Goal: Communication & Community: Ask a question

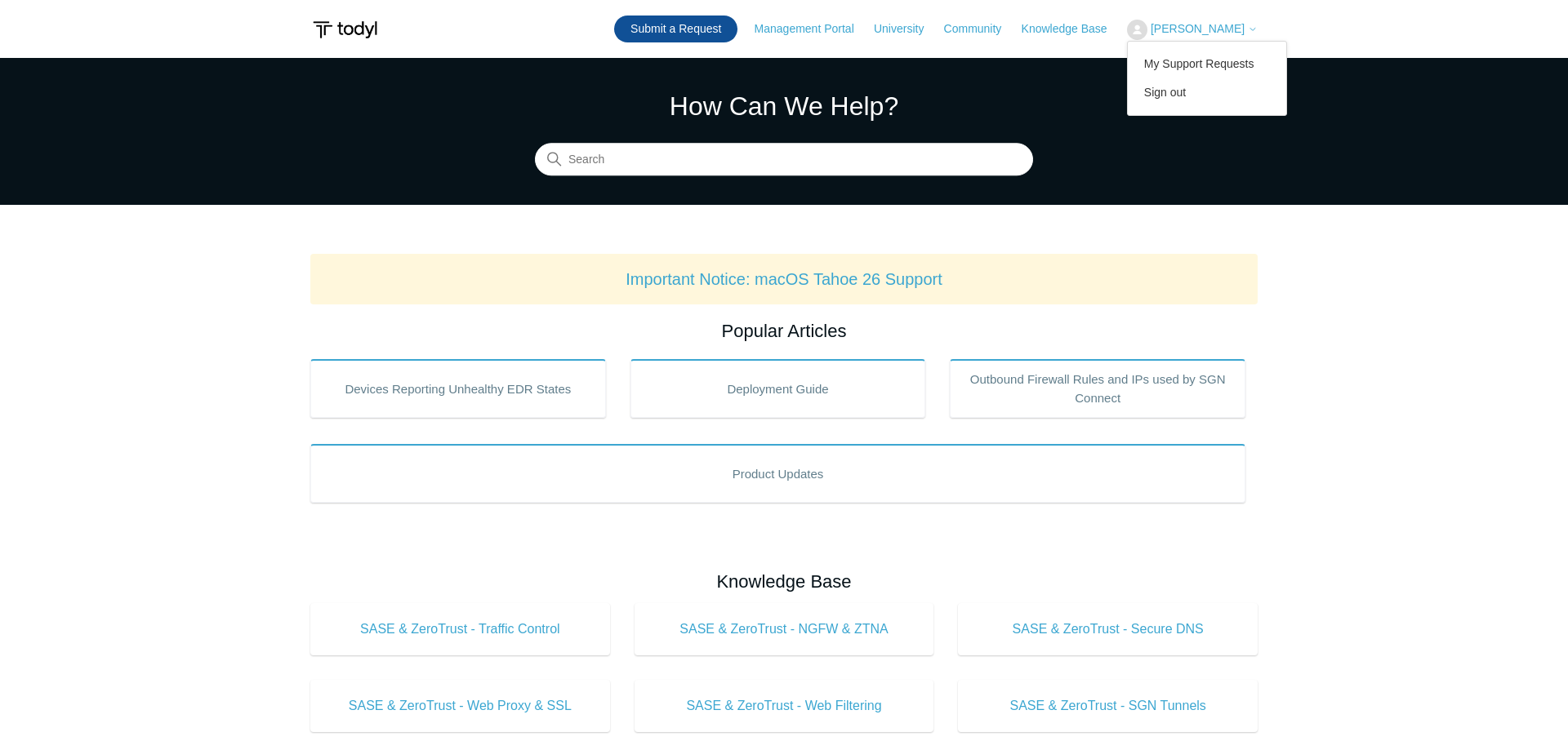
click at [641, 22] on link "Submit a Request" at bounding box center [675, 29] width 123 height 27
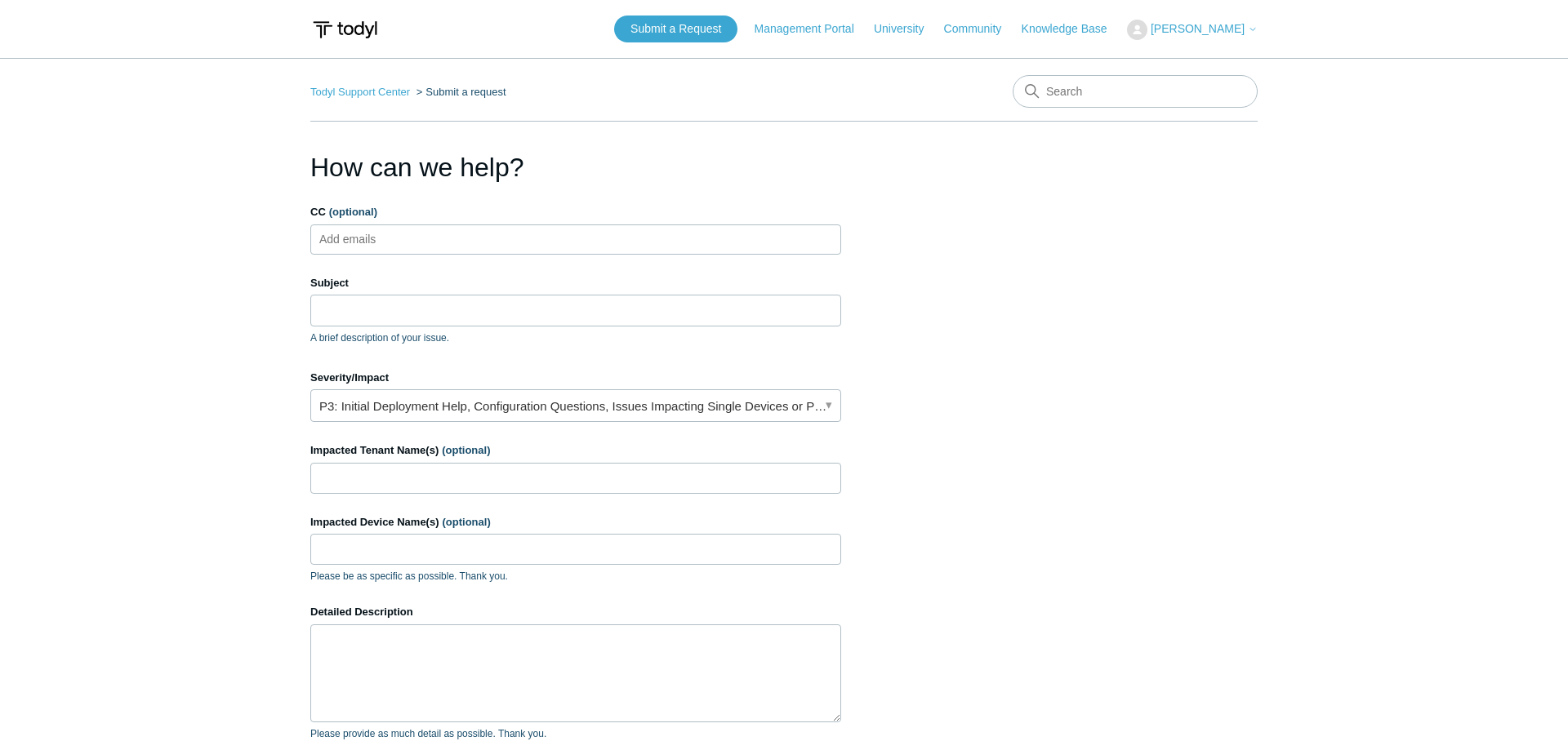
click at [551, 248] on ul "Add emails" at bounding box center [576, 239] width 531 height 31
type input "ben@level5mgmt.com"
click at [643, 317] on input "Subject" at bounding box center [576, 310] width 531 height 31
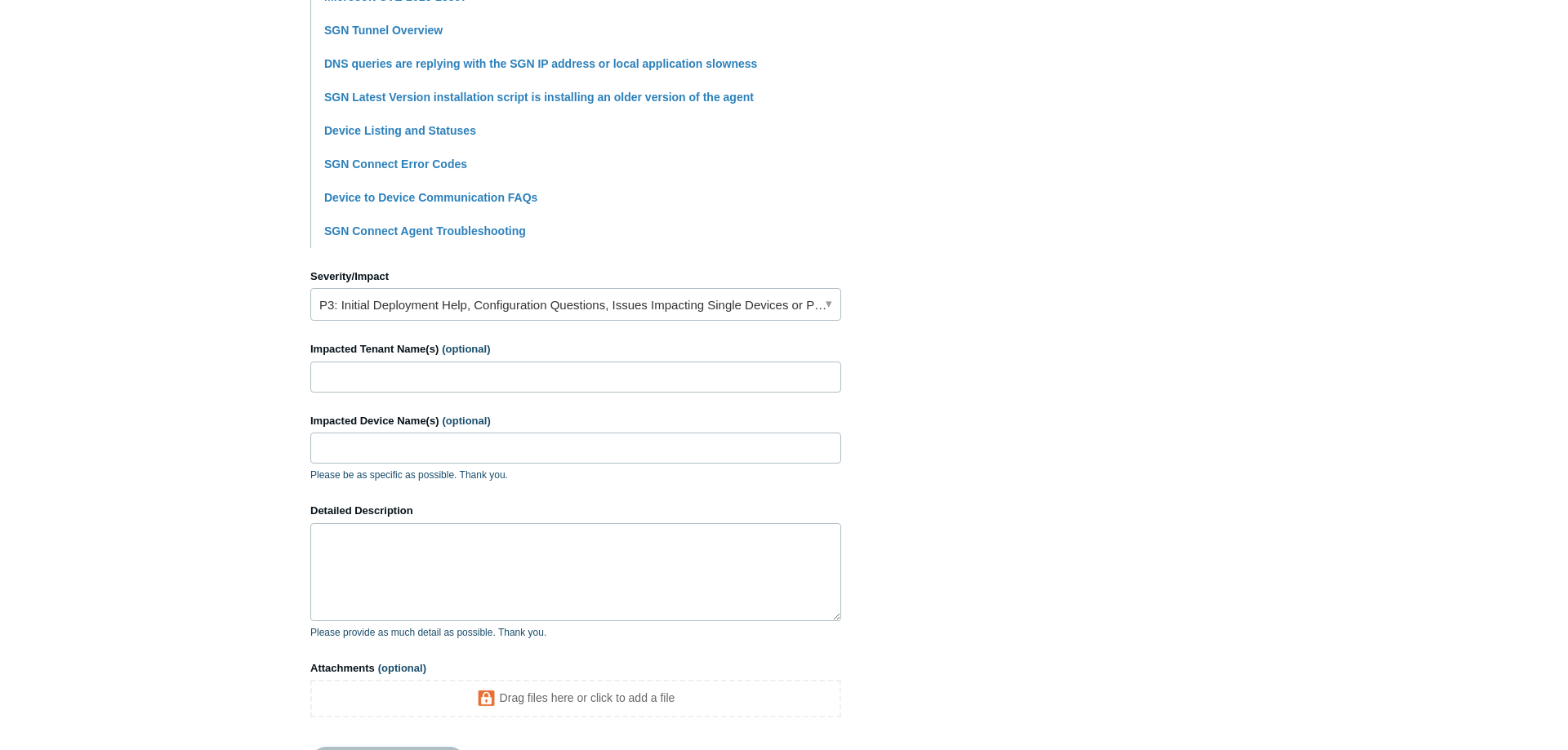
scroll to position [533, 0]
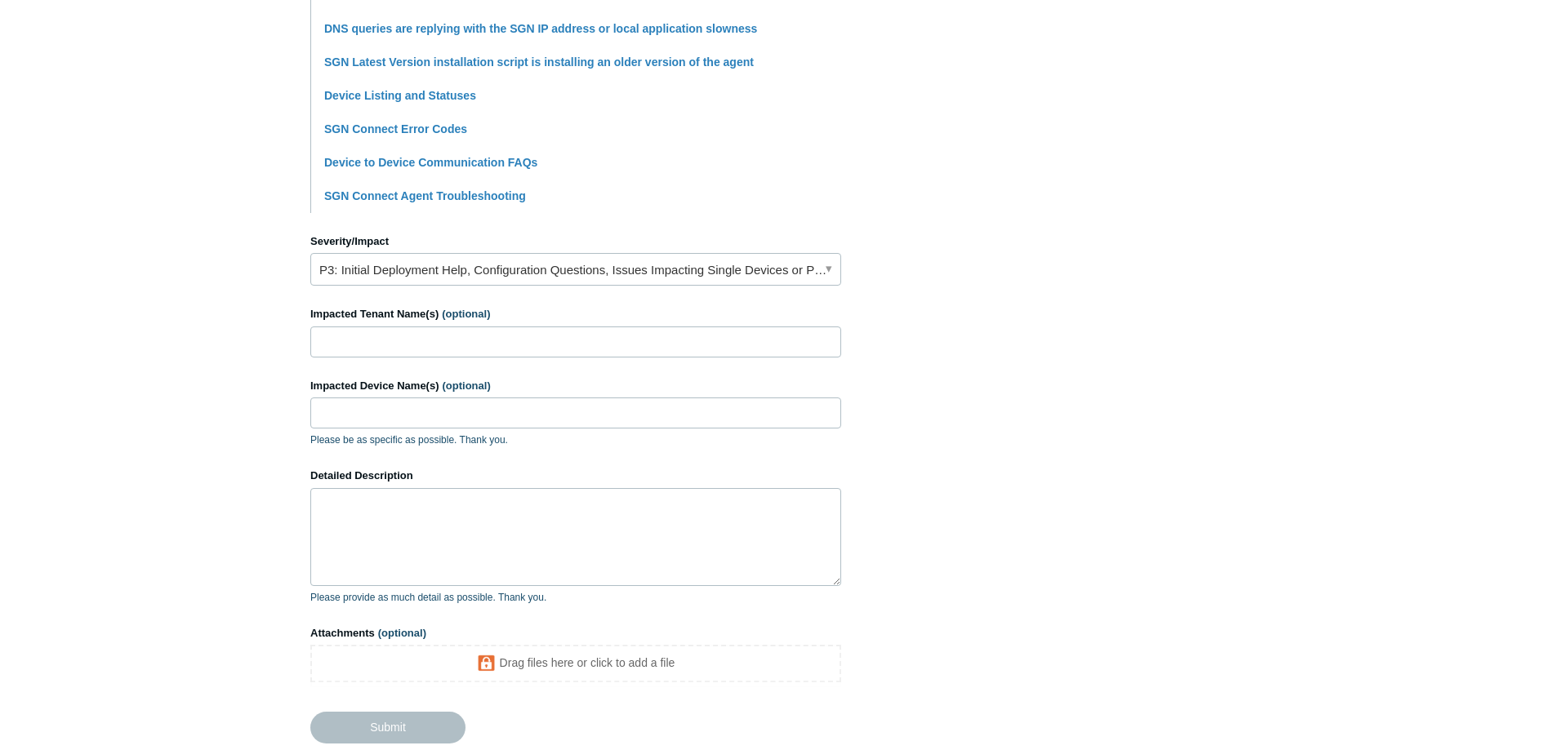
type input "Outlook issue when SGN is on"
click at [585, 266] on link "P3: Initial Deployment Help, Configuration Questions, Issues Impacting Single D…" at bounding box center [576, 269] width 531 height 32
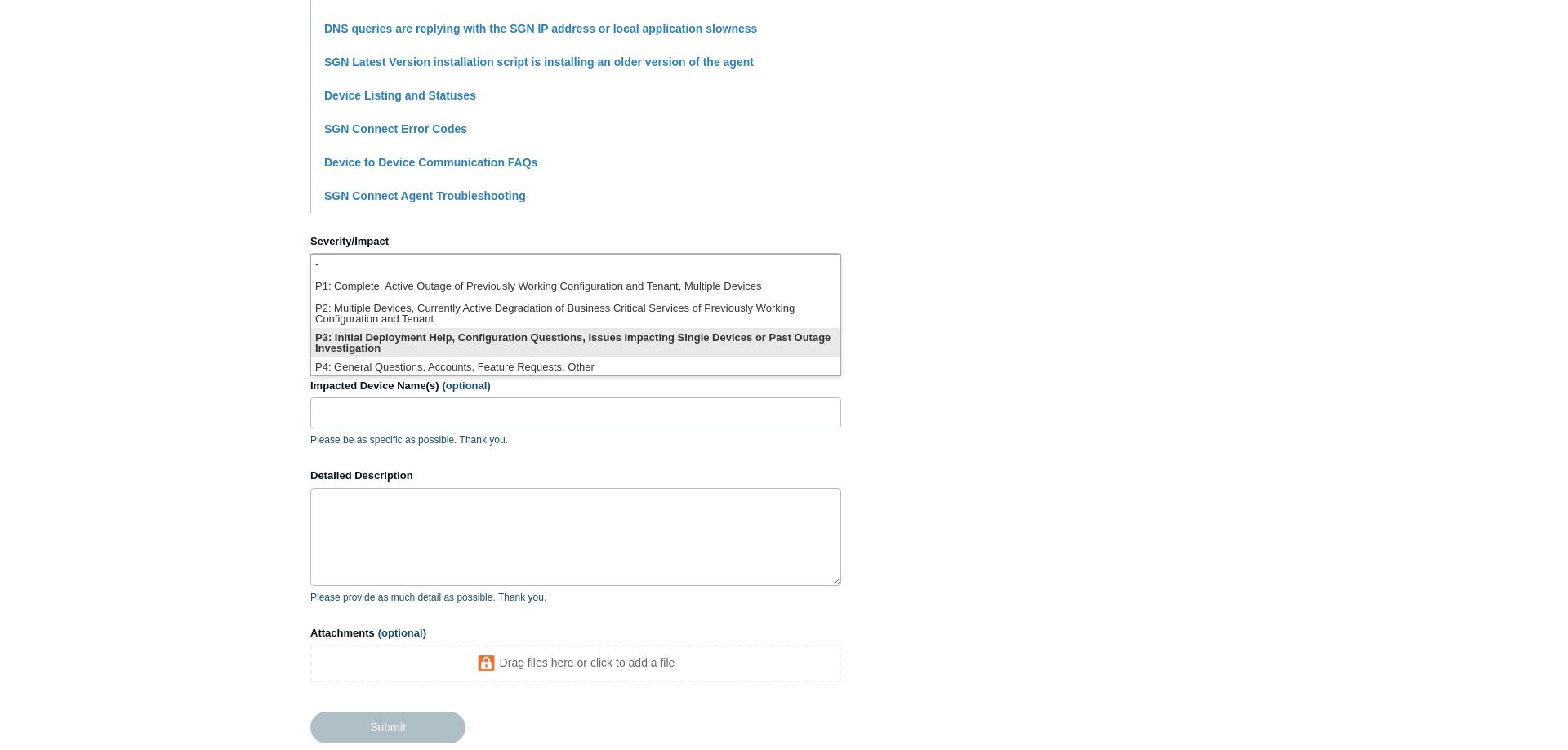
click at [615, 351] on li "P3: Initial Deployment Help, Configuration Questions, Issues Impacting Single D…" at bounding box center [576, 343] width 529 height 30
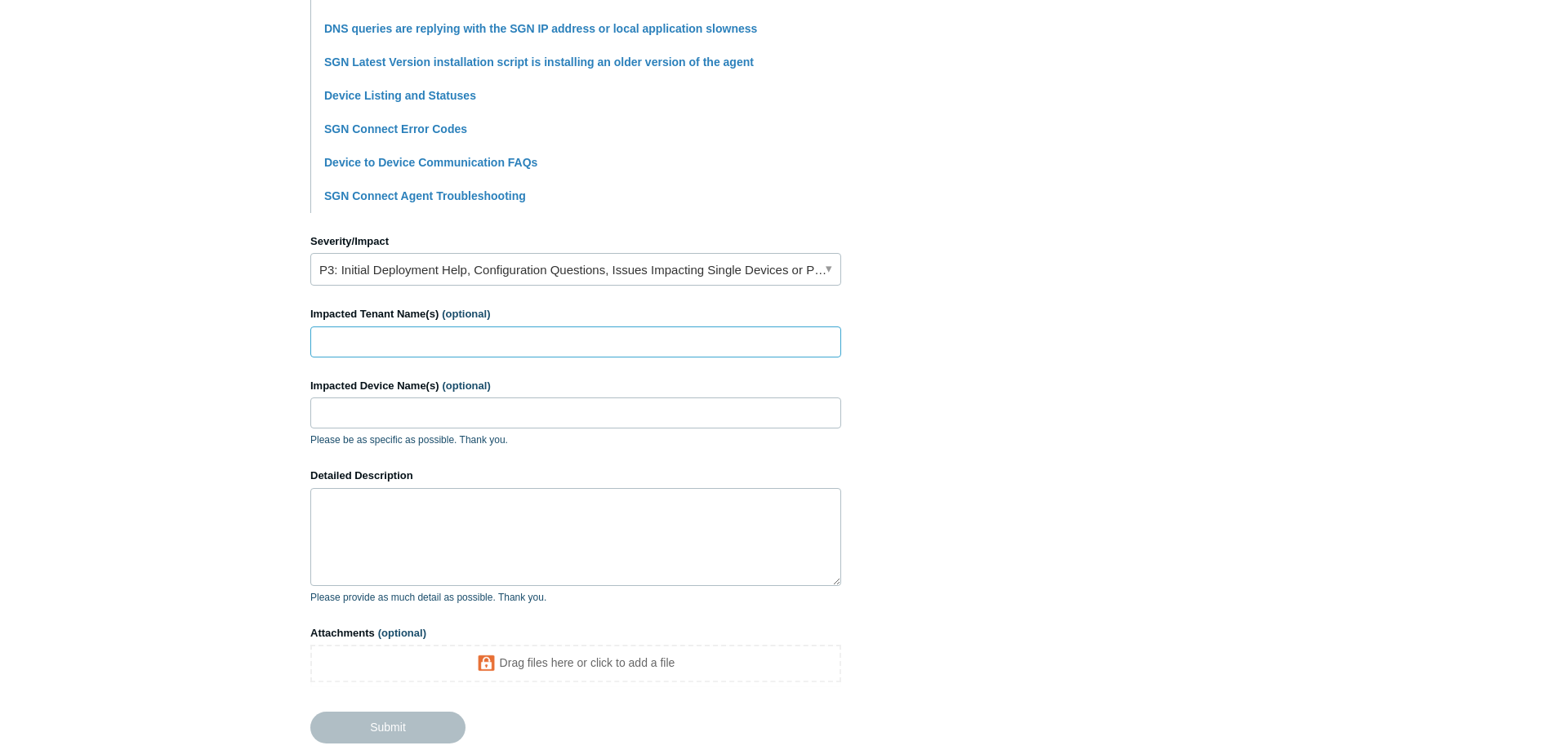
click at [517, 358] on input "Impacted Tenant Name(s) (optional)" at bounding box center [576, 342] width 531 height 31
paste input "Level5 - L5 Cloud MXDR"
type input "Level5 - L5 Cloud MXDR"
click at [468, 418] on input "Impacted Device Name(s) (optional)" at bounding box center [576, 413] width 531 height 31
paste input "SG-RDS01"
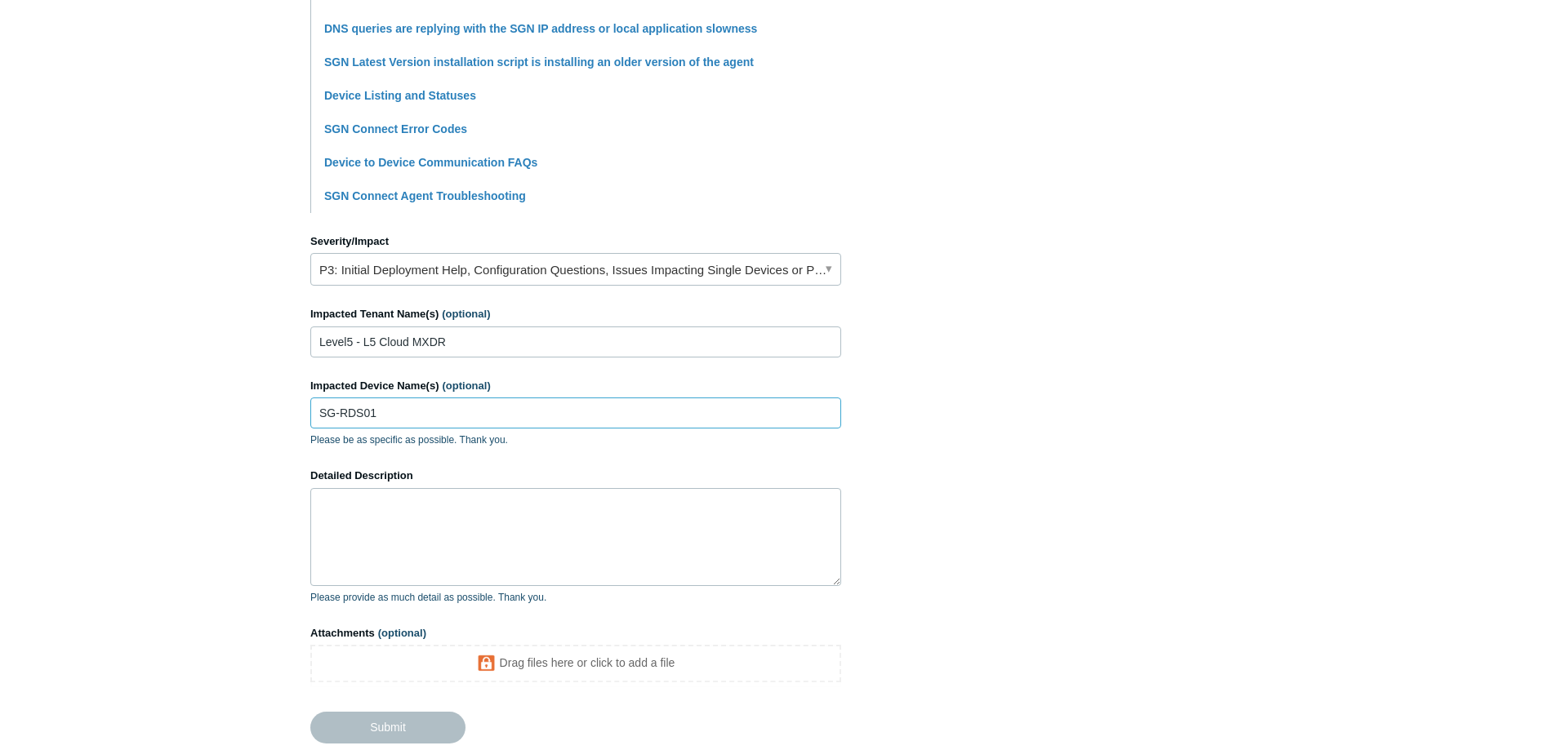
type input "SG-RDS01"
click at [1236, 377] on section "How can we help? CC (optional) ben@level5mgmt.com Subject Outlook issue when SG…" at bounding box center [784, 188] width 948 height 1149
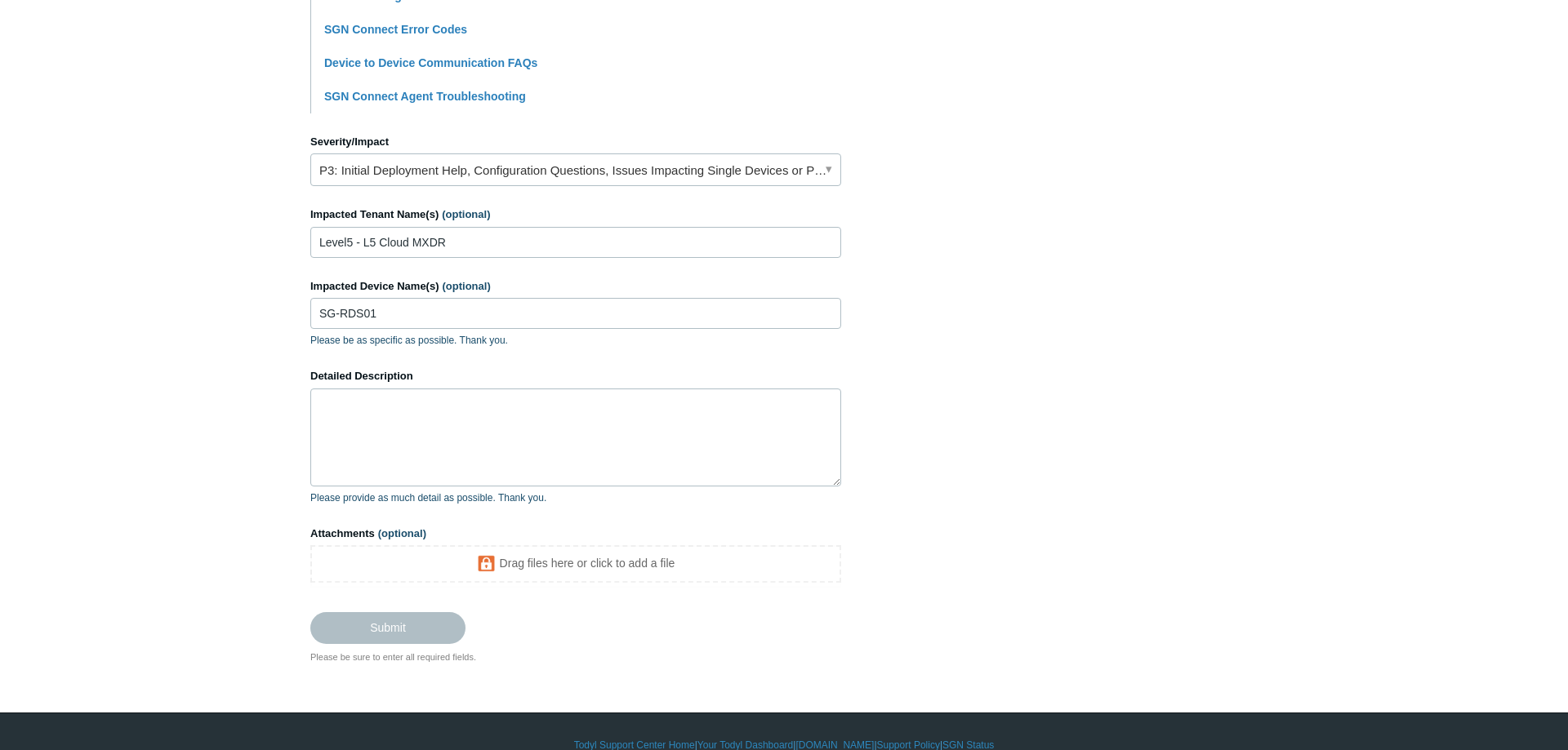
scroll to position [648, 0]
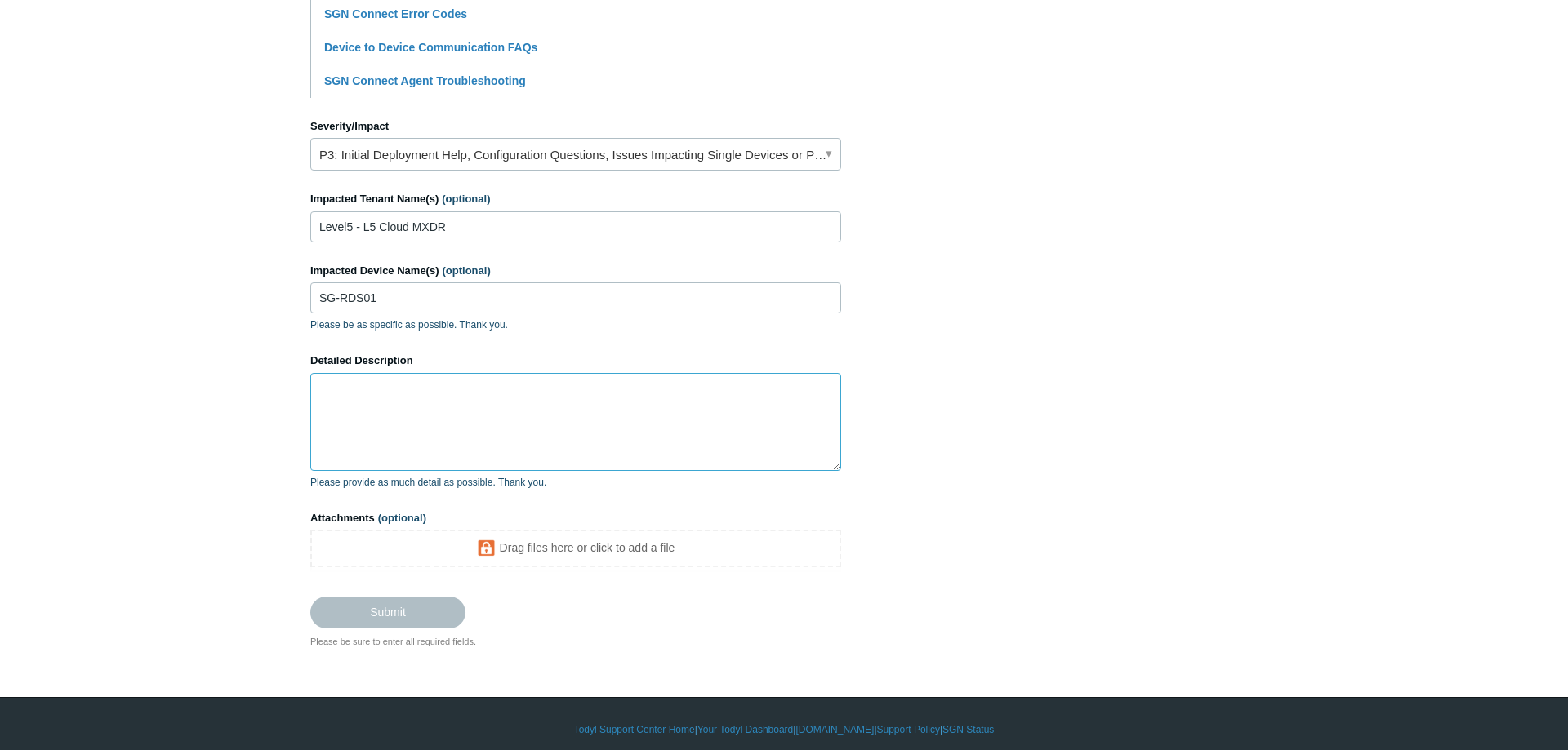
click at [641, 426] on textarea "Detailed Description" at bounding box center [576, 422] width 531 height 98
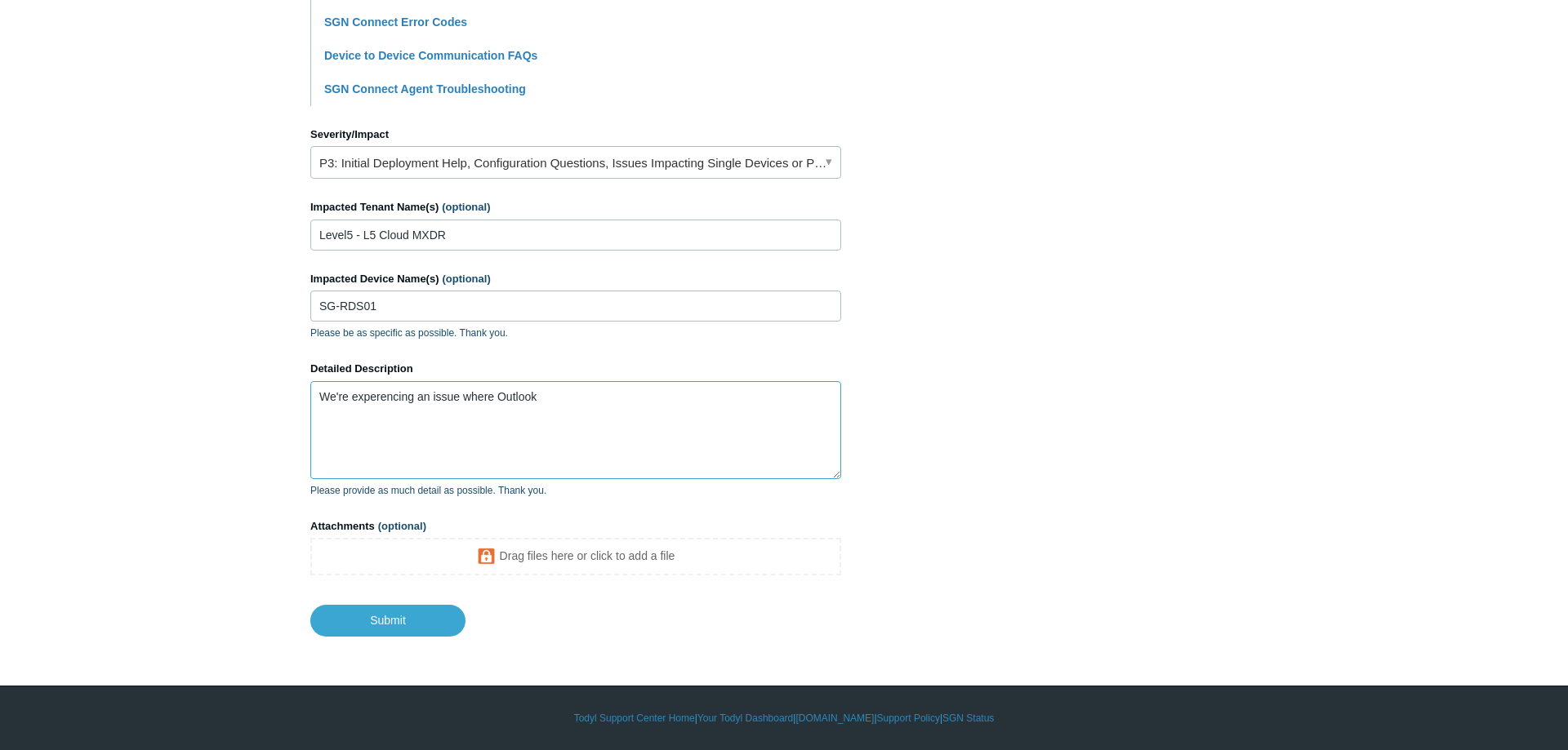
click at [669, 418] on textarea "We're experencing an issue where Outlook" at bounding box center [576, 430] width 531 height 98
click at [498, 412] on textarea "We're experencing an issue where Outlook show a "no internet connection" messag…" at bounding box center [576, 430] width 531 height 98
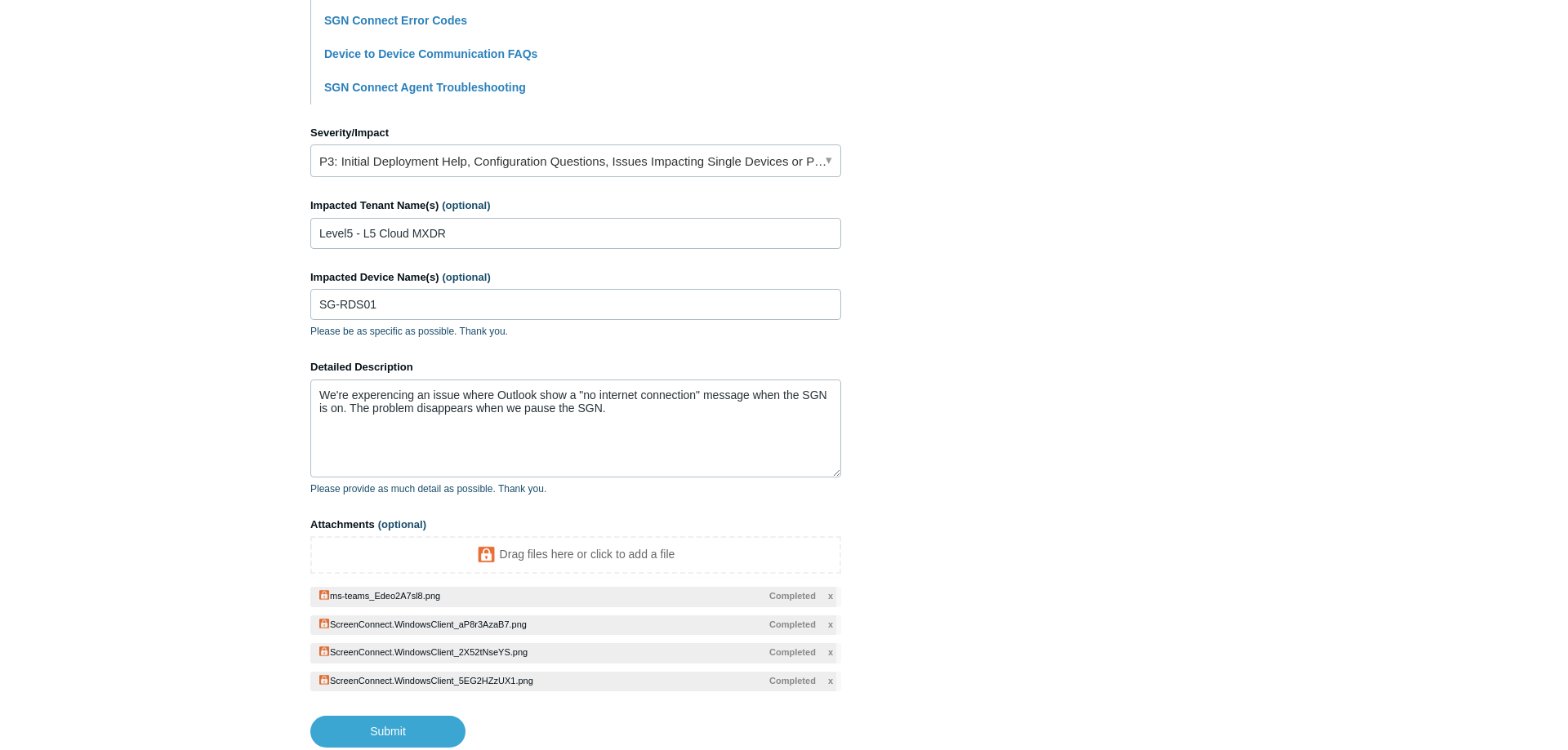
click at [832, 596] on span "x" at bounding box center [831, 597] width 5 height 14
click at [830, 627] on li "ScreenConnect.WindowsClient_aP8r3AzaB7.png x Completed" at bounding box center [576, 625] width 531 height 20
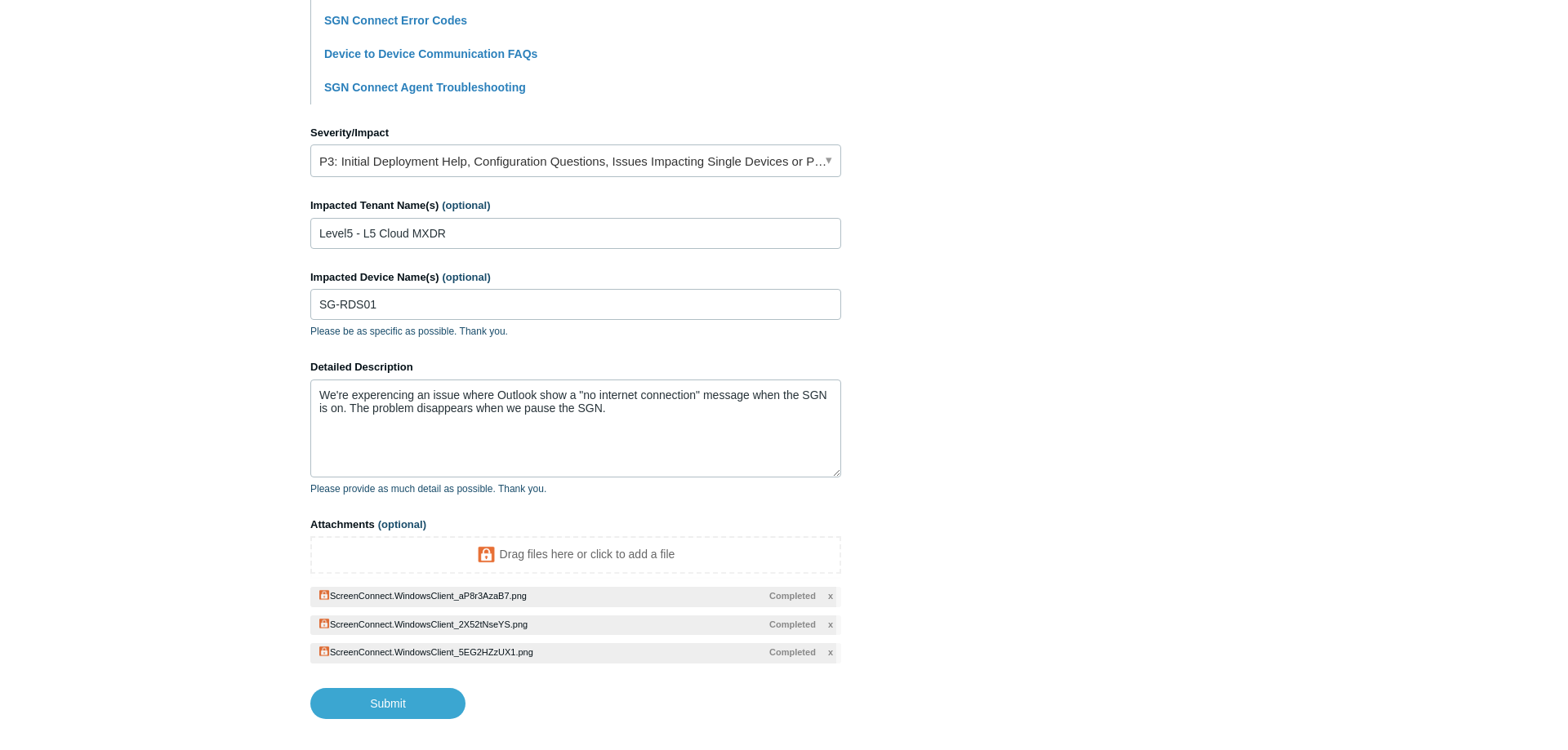
click at [832, 600] on span "x" at bounding box center [831, 597] width 5 height 14
click at [832, 626] on span "x" at bounding box center [831, 625] width 5 height 14
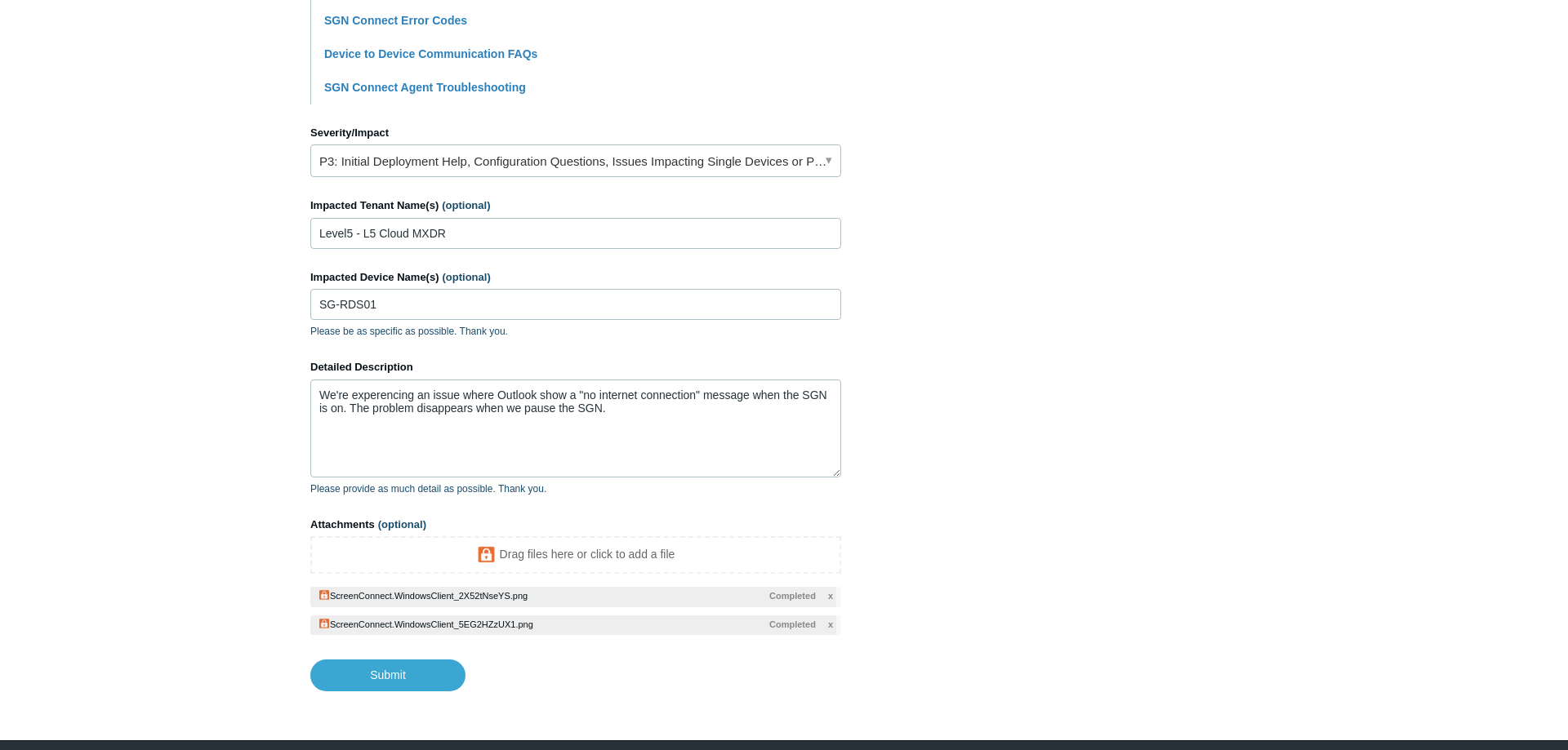
click at [829, 598] on span "x" at bounding box center [831, 597] width 5 height 14
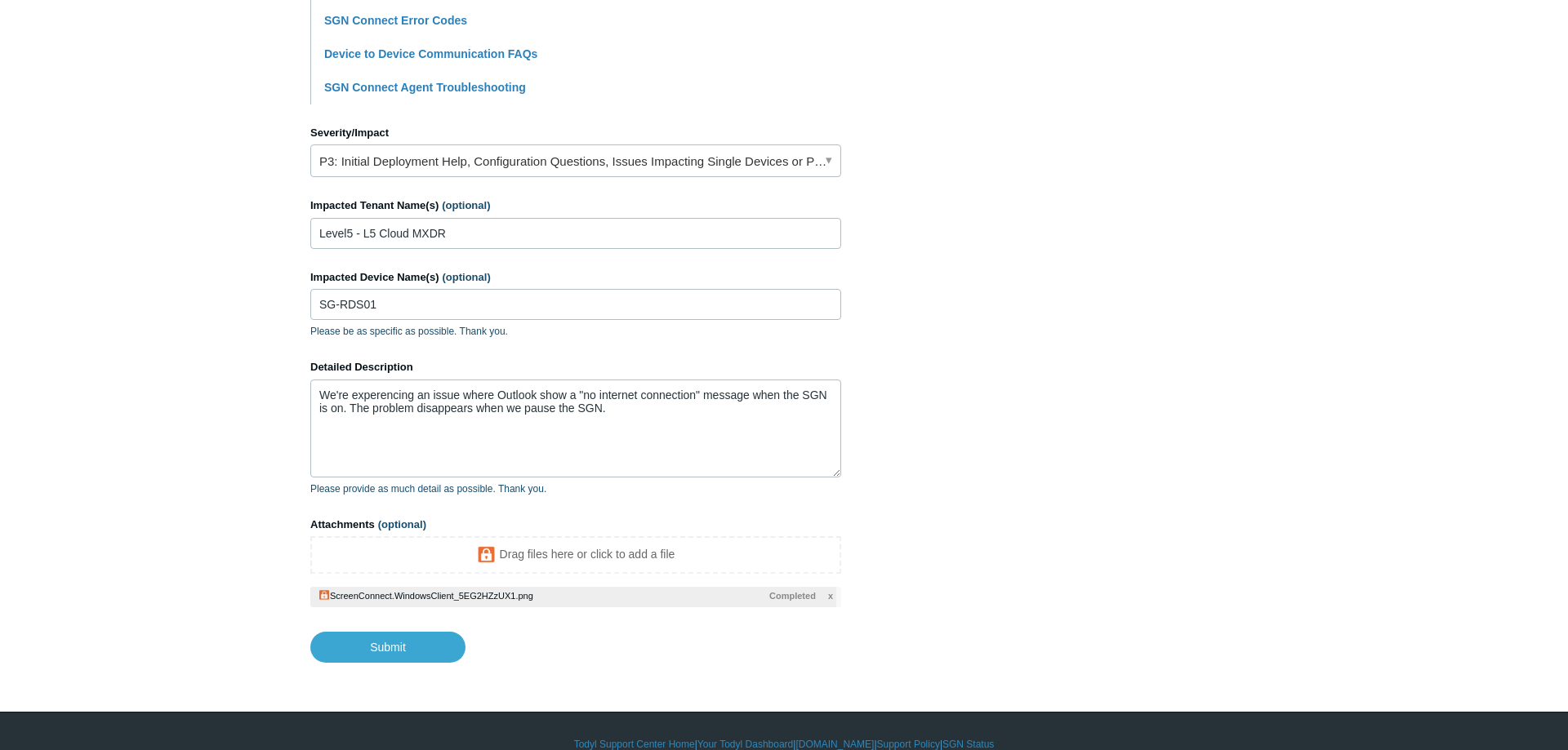
click at [828, 599] on span "x" at bounding box center [831, 597] width 5 height 14
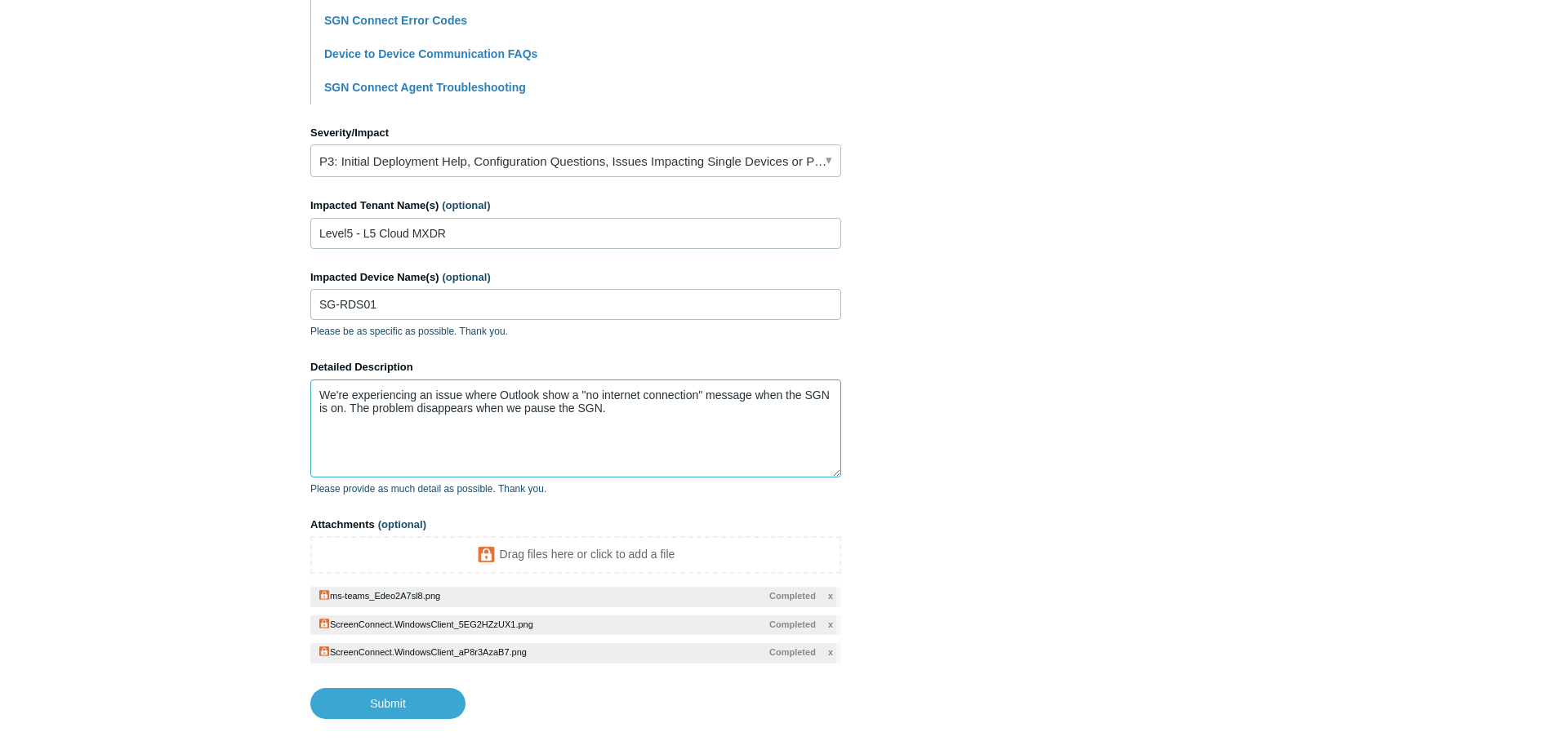
click at [639, 426] on textarea "We're experiencing an issue where Outlook show a "no internet connection" messa…" at bounding box center [576, 428] width 531 height 98
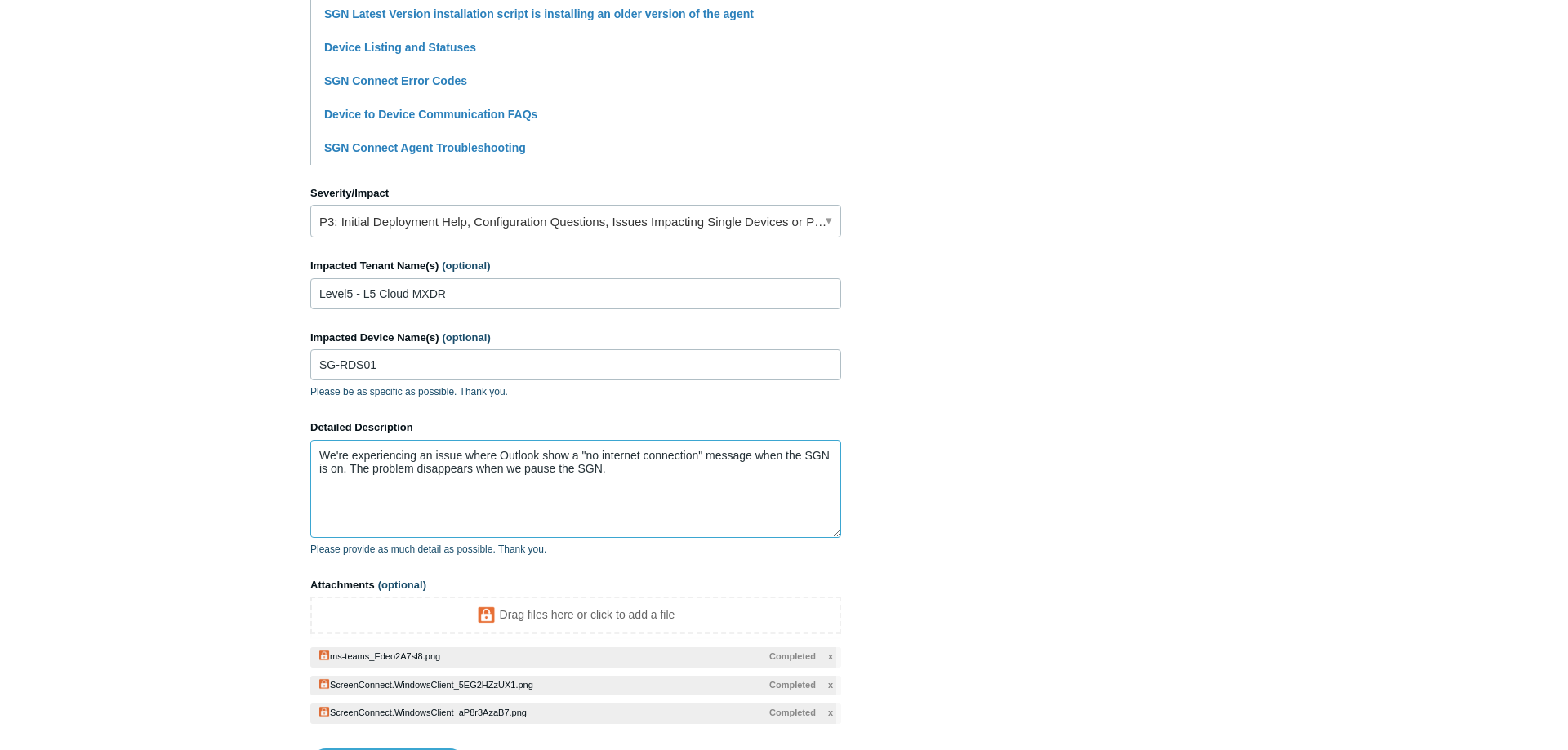
scroll to position [726, 0]
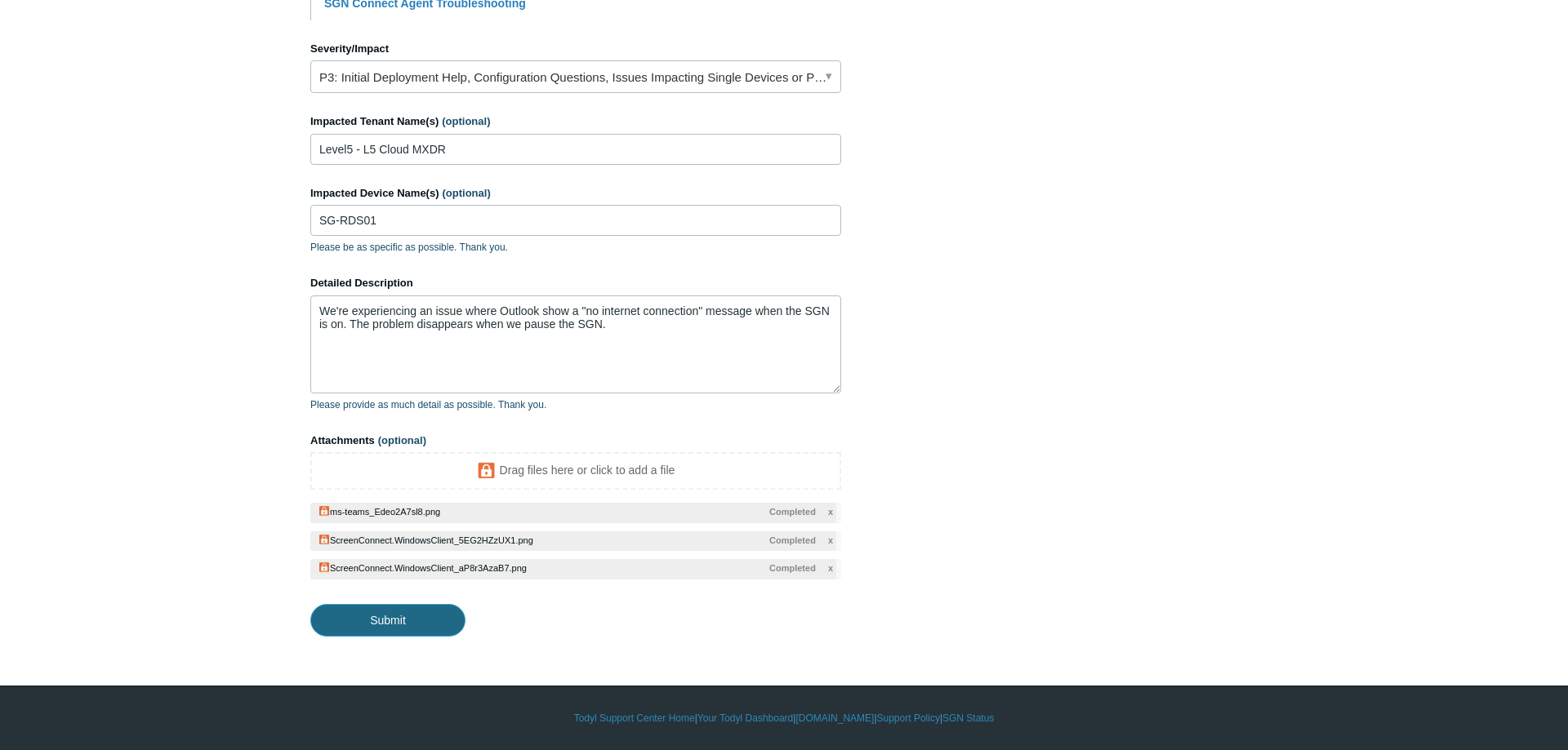
drag, startPoint x: 391, startPoint y: 611, endPoint x: 584, endPoint y: 370, distance: 308.8
click at [579, 382] on form "CC (optional) ben@level5mgmt.com Subject Outlook issue when SGN is on A brief d…" at bounding box center [576, 58] width 531 height 1158
click at [641, 326] on textarea "We're experiencing an issue where Outlook show a "no internet connection" messa…" at bounding box center [576, 346] width 531 height 98
click at [419, 629] on input "Submit" at bounding box center [388, 620] width 155 height 32
type textarea "We're experiencing an issue where Outlook show a "no internet connection" messa…"
